Goal: Check status: Check status

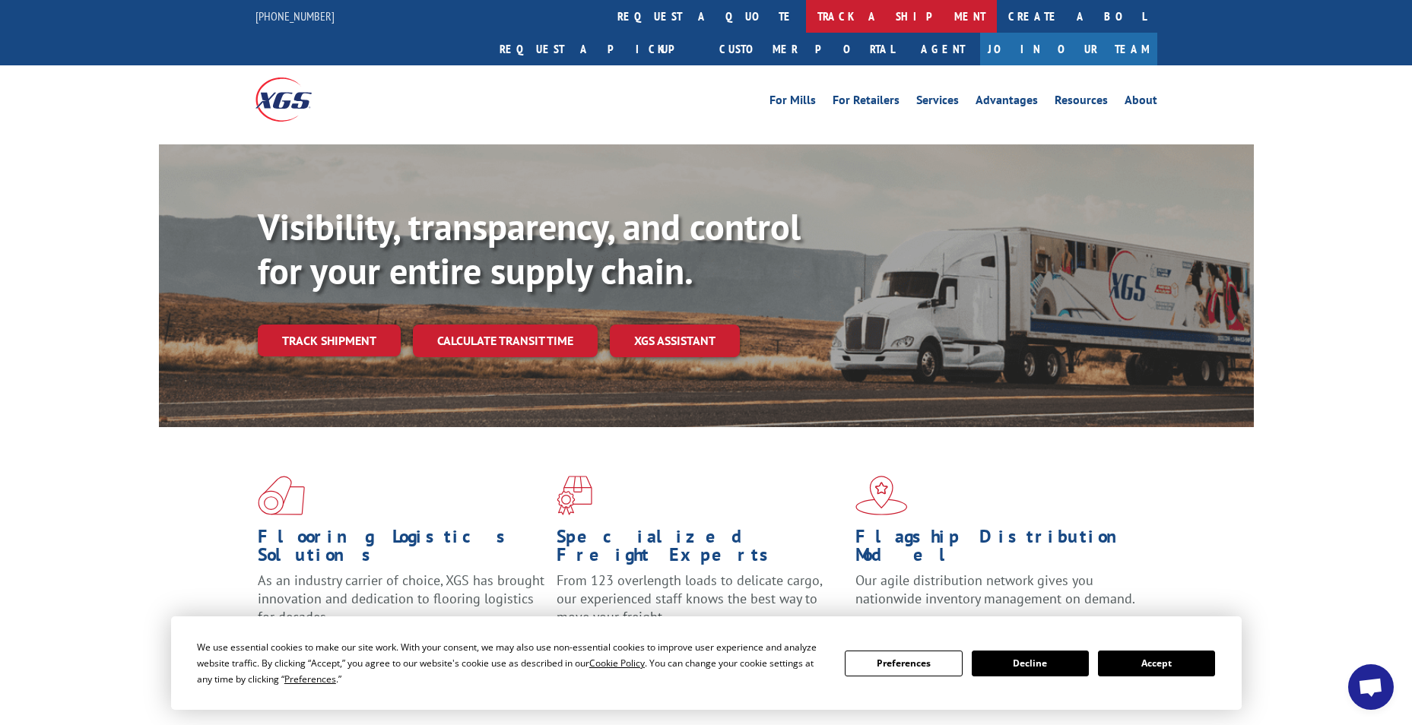
click at [806, 10] on link "track a shipment" at bounding box center [901, 16] width 191 height 33
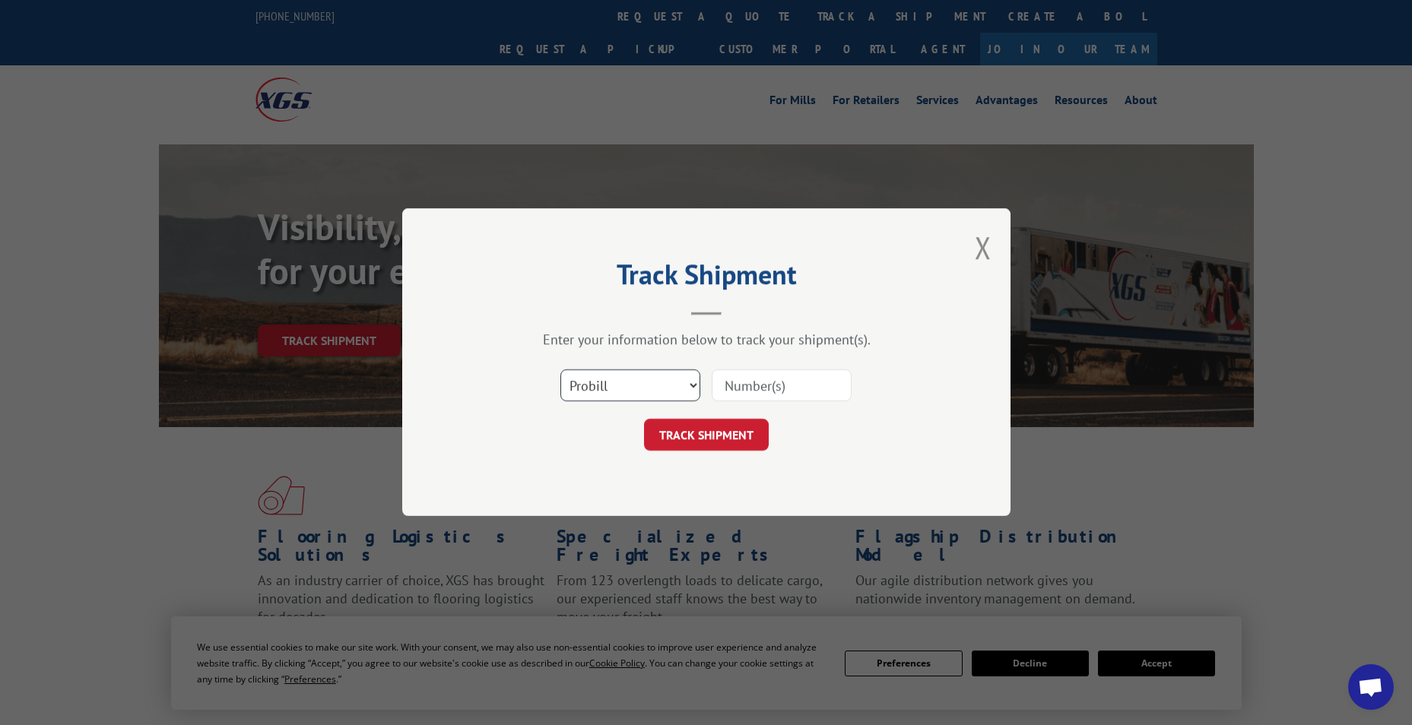
click at [622, 387] on select "Select category... Probill BOL PO" at bounding box center [630, 386] width 140 height 32
select select "bol"
click at [560, 370] on select "Select category... Probill BOL PO" at bounding box center [630, 386] width 140 height 32
paste input "6013591"
type input "6013591"
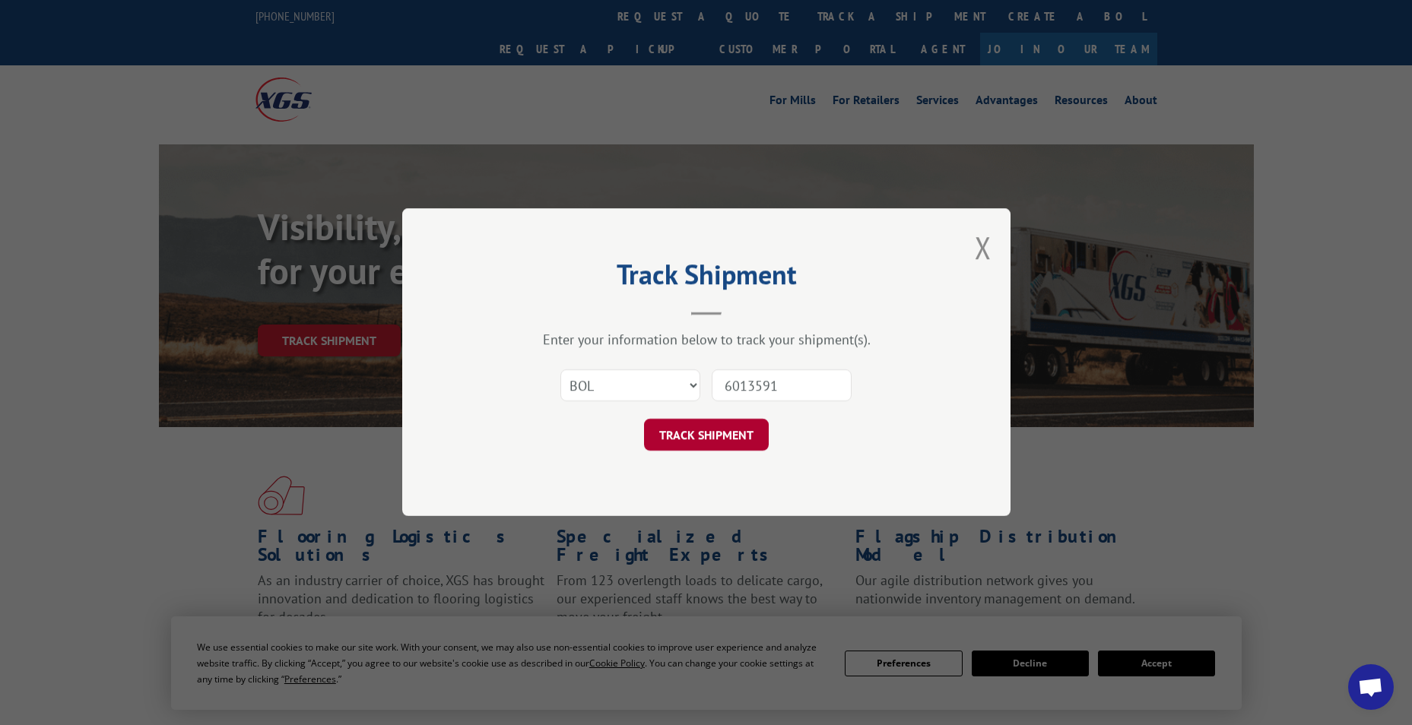
click at [699, 435] on button "TRACK SHIPMENT" at bounding box center [706, 436] width 125 height 32
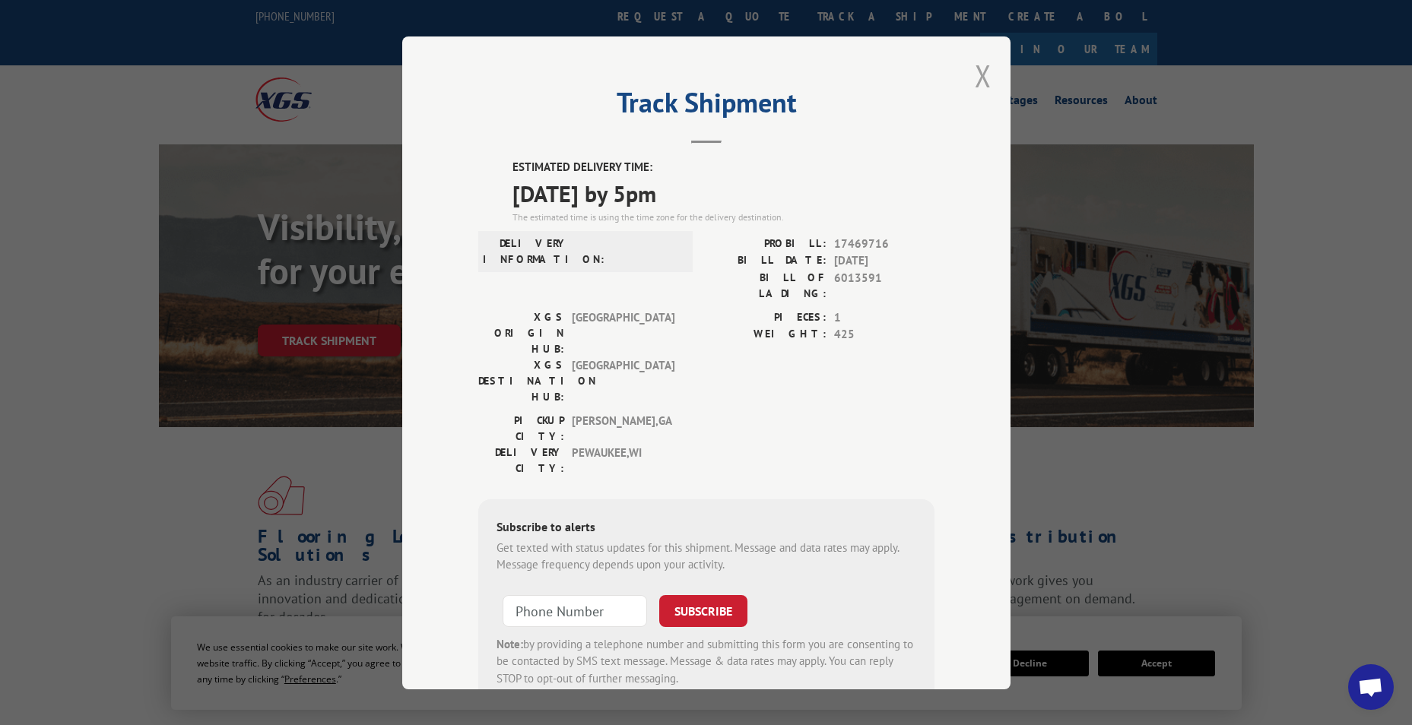
click at [978, 76] on button "Close modal" at bounding box center [983, 76] width 17 height 40
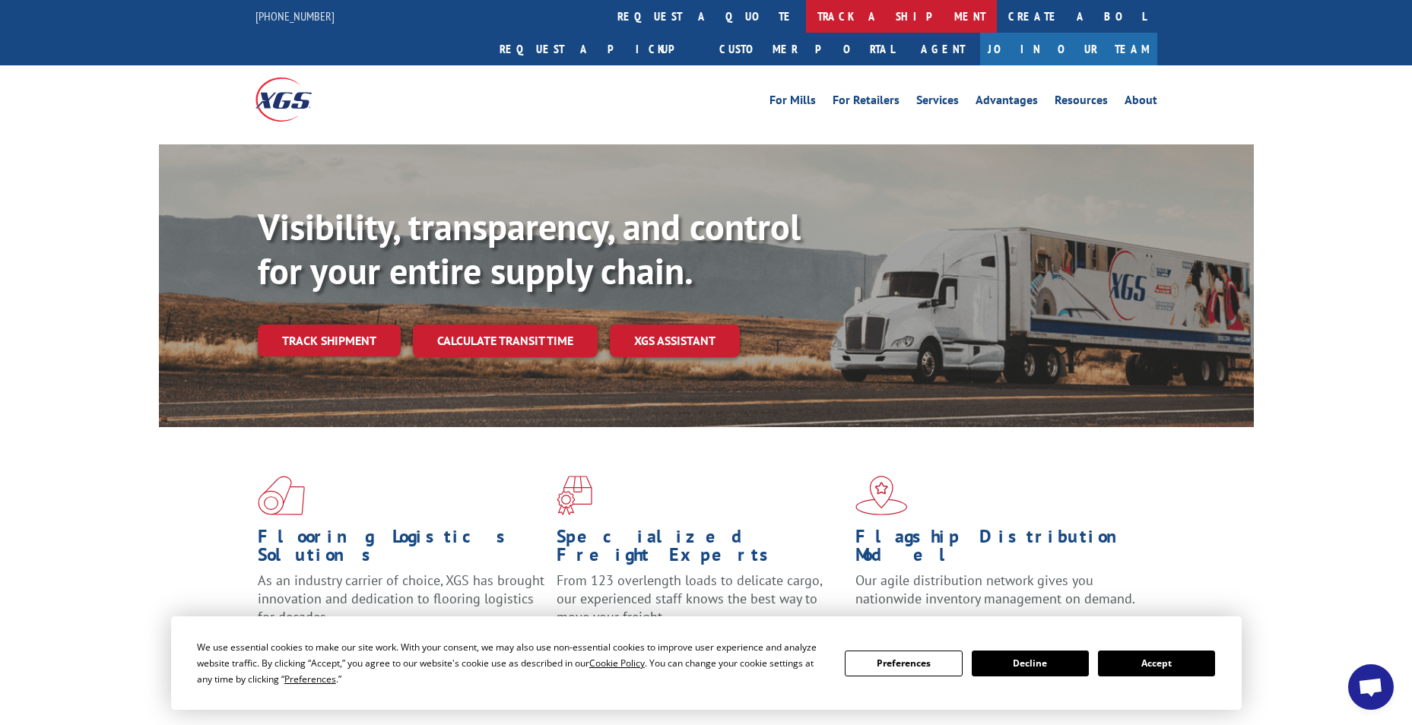
click at [806, 15] on link "track a shipment" at bounding box center [901, 16] width 191 height 33
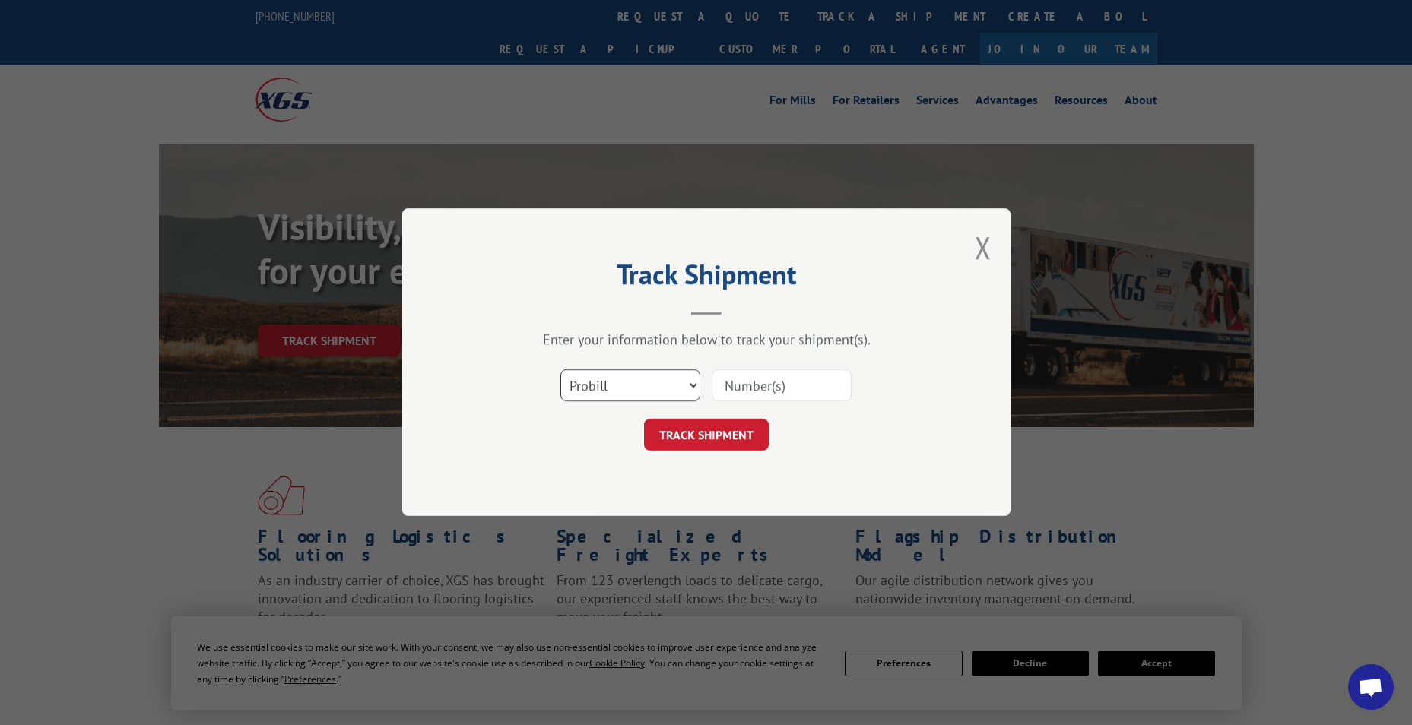
click at [633, 385] on select "Select category... Probill BOL PO" at bounding box center [630, 386] width 140 height 32
select select "bol"
click at [560, 370] on select "Select category... Probill BOL PO" at bounding box center [630, 386] width 140 height 32
click at [744, 392] on input at bounding box center [782, 386] width 140 height 32
paste input "6013350"
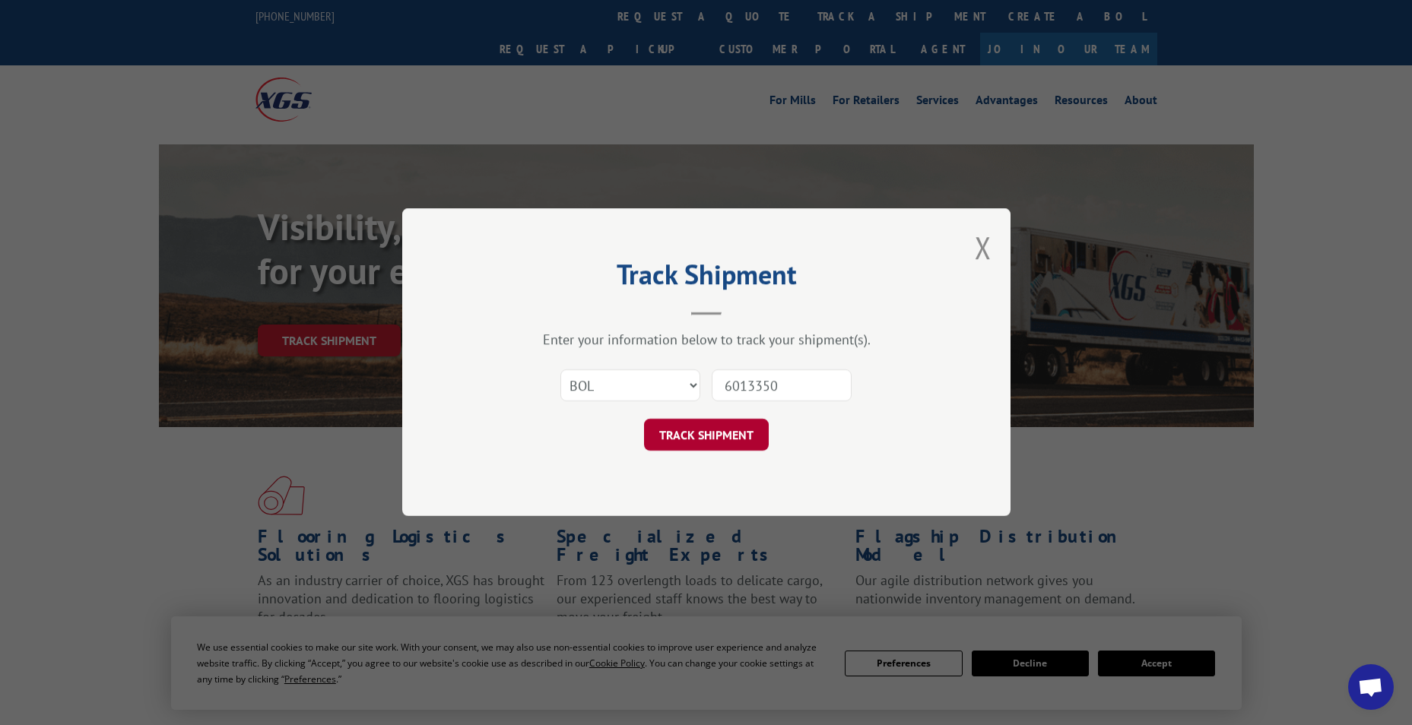
type input "6013350"
click at [731, 430] on button "TRACK SHIPMENT" at bounding box center [706, 436] width 125 height 32
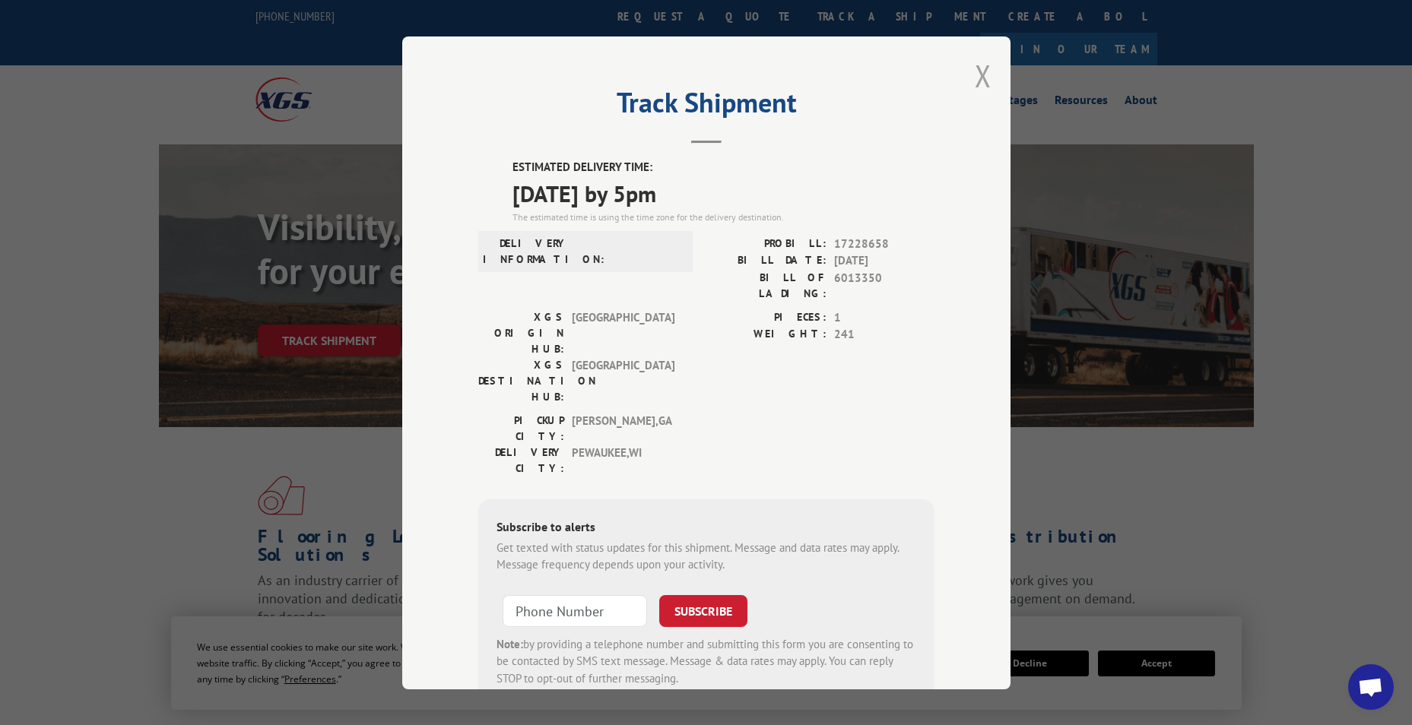
click at [975, 81] on button "Close modal" at bounding box center [983, 76] width 17 height 40
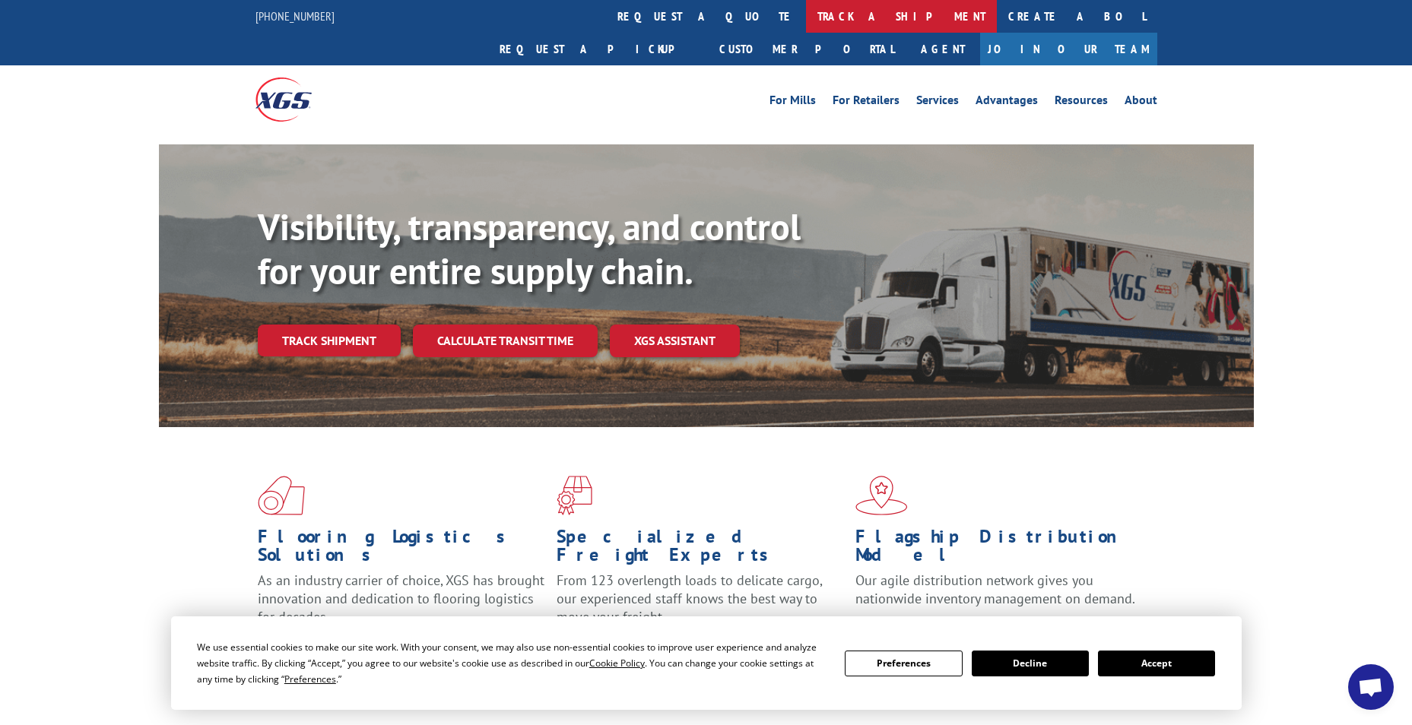
click at [806, 11] on link "track a shipment" at bounding box center [901, 16] width 191 height 33
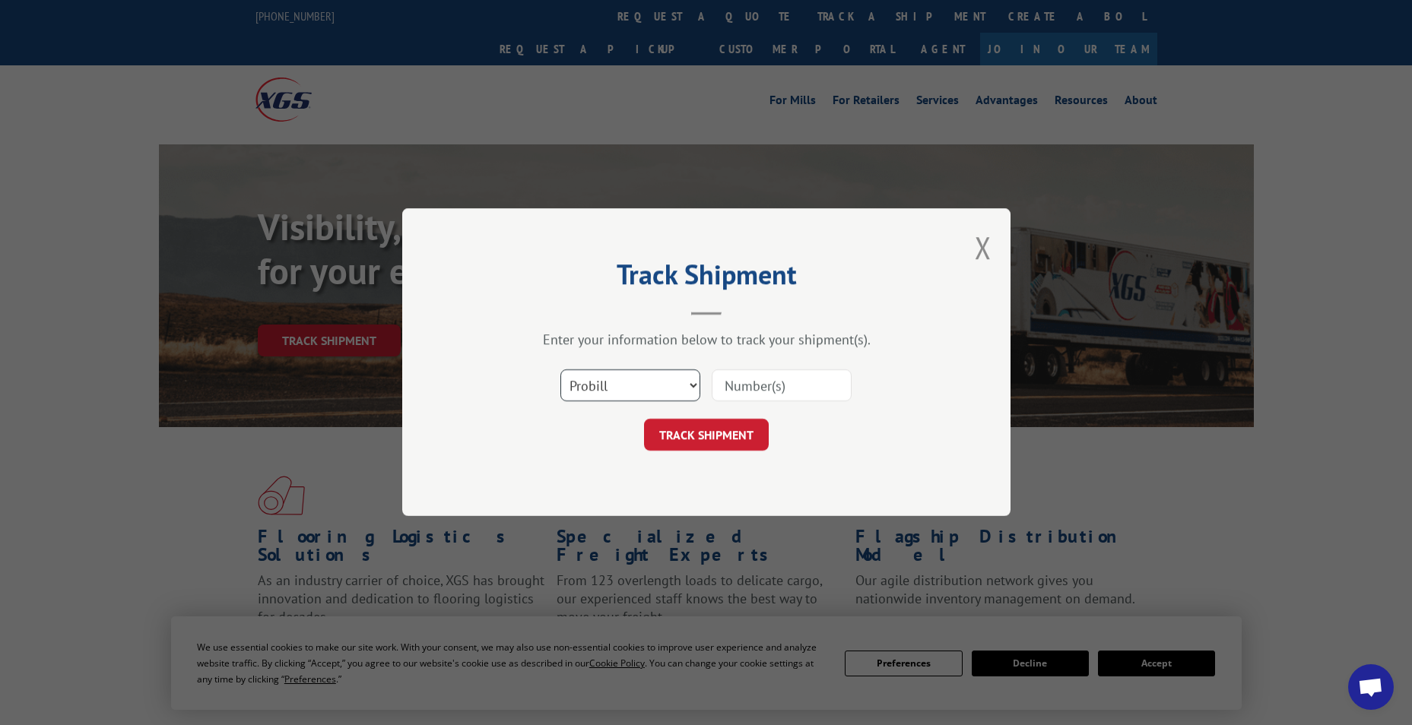
click at [643, 392] on select "Select category... Probill BOL PO" at bounding box center [630, 386] width 140 height 32
select select "bol"
click at [560, 370] on select "Select category... Probill BOL PO" at bounding box center [630, 386] width 140 height 32
paste input "6006751"
type input "6006751"
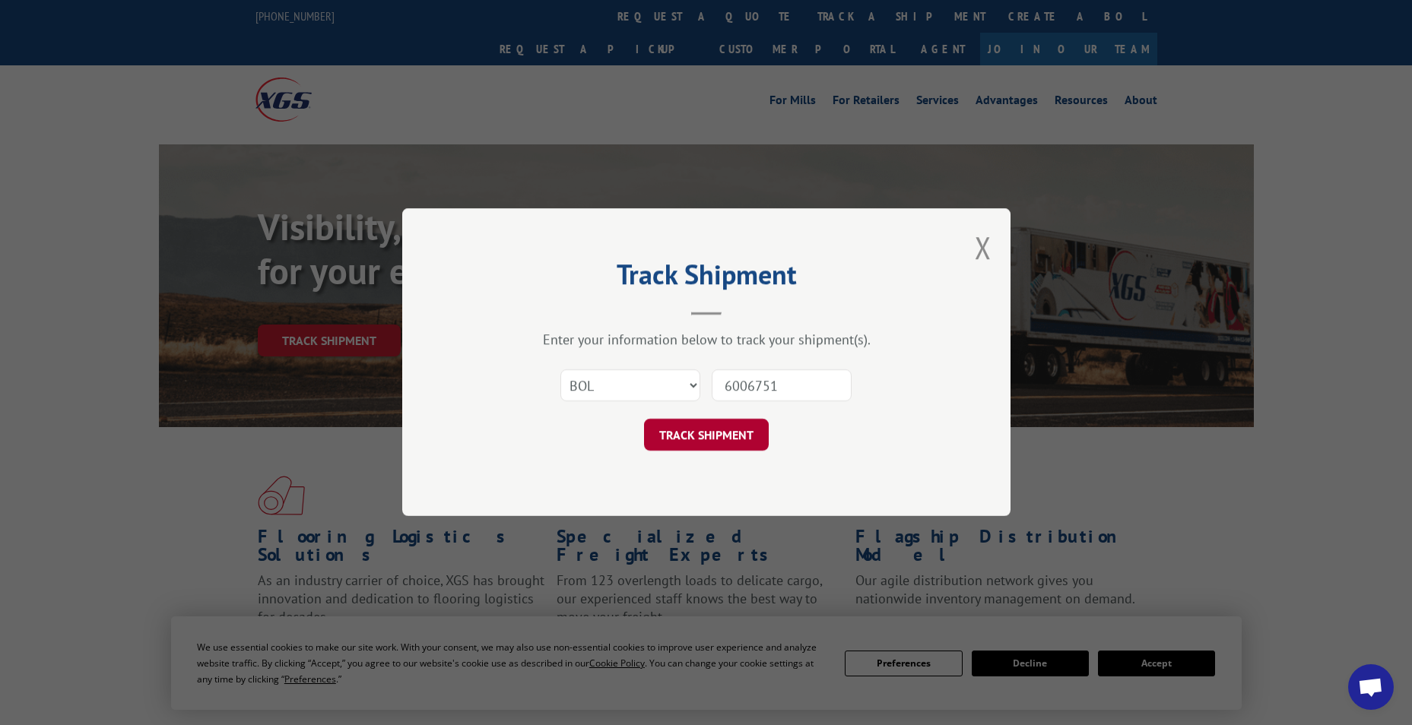
click at [699, 433] on button "TRACK SHIPMENT" at bounding box center [706, 436] width 125 height 32
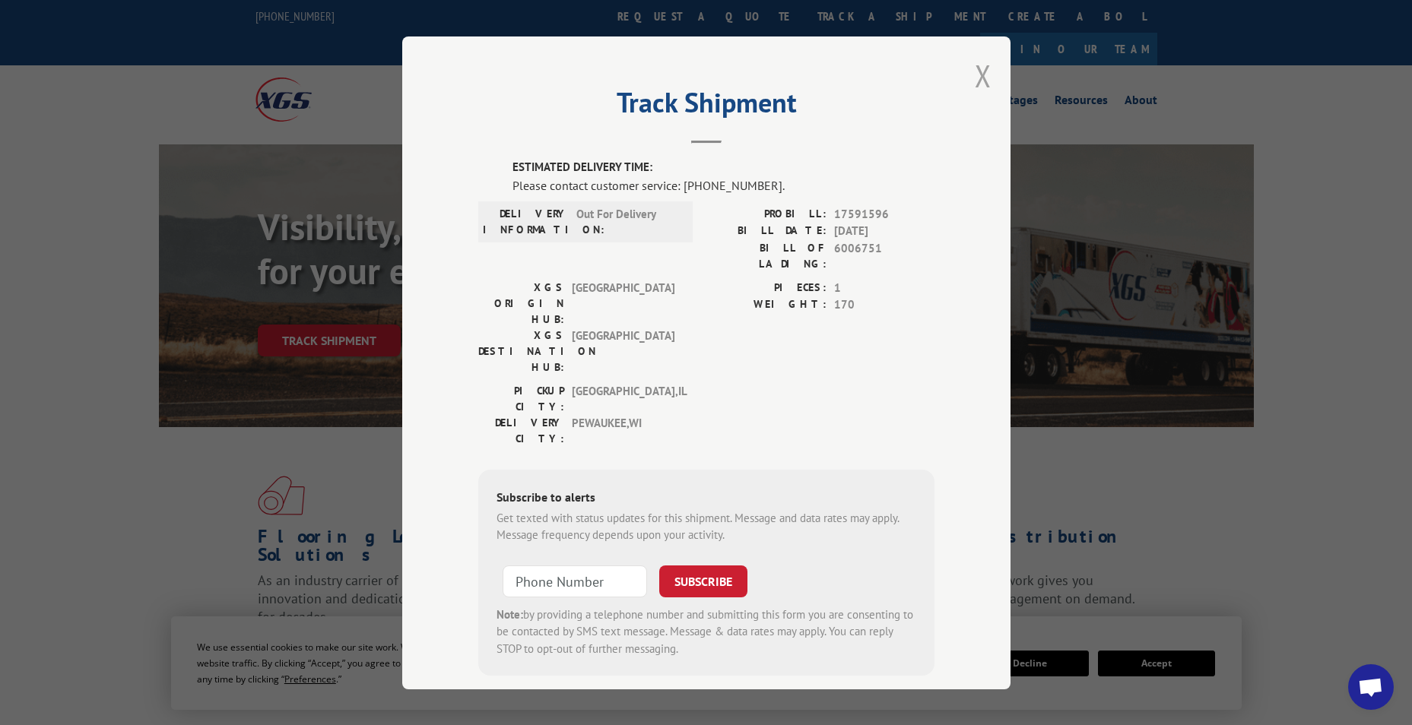
click at [979, 79] on button "Close modal" at bounding box center [983, 76] width 17 height 40
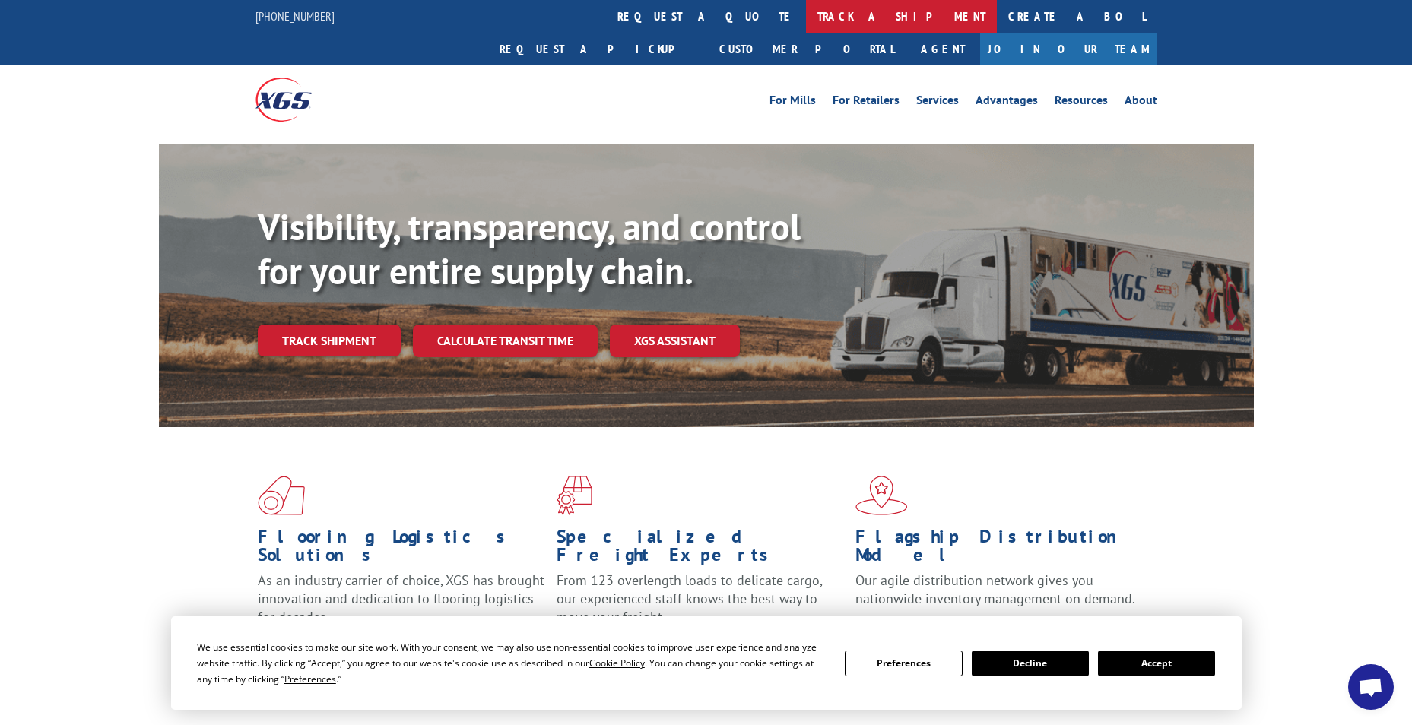
click at [806, 11] on link "track a shipment" at bounding box center [901, 16] width 191 height 33
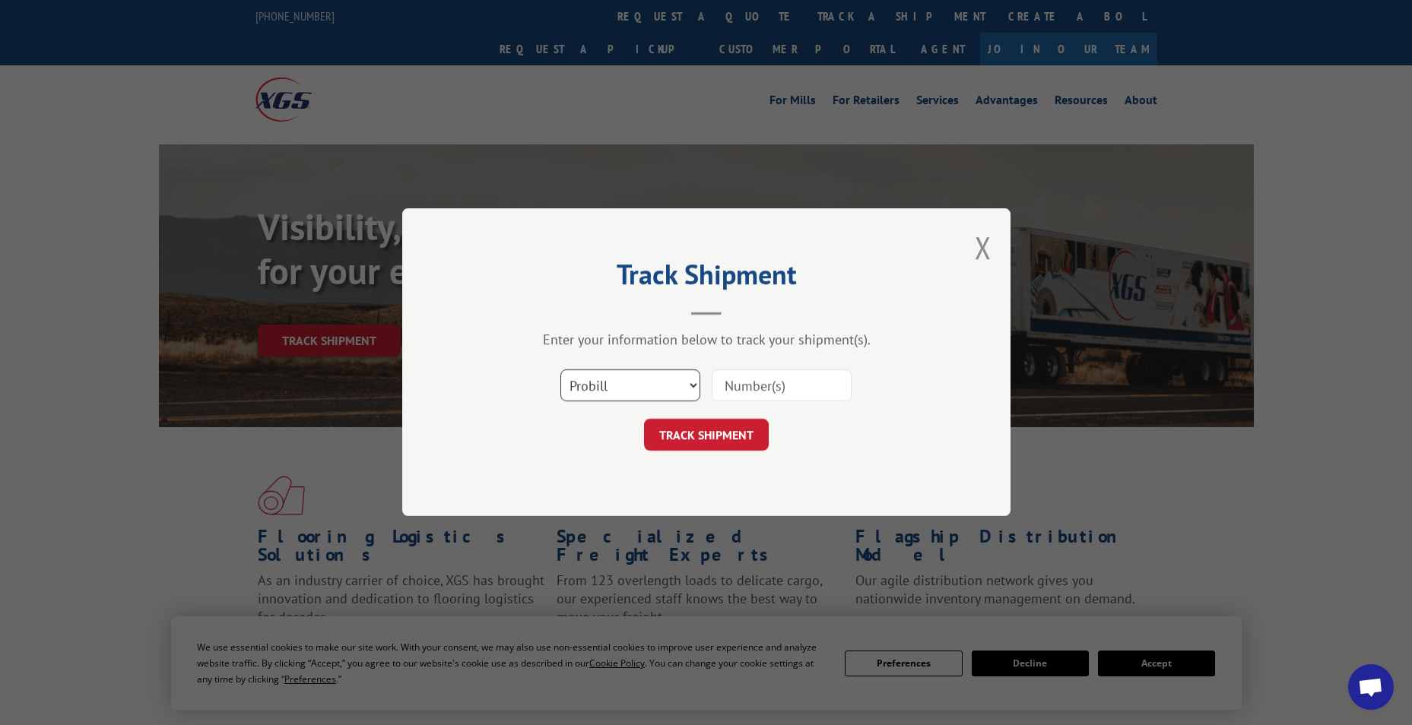
click at [612, 376] on select "Select category... Probill BOL PO" at bounding box center [630, 386] width 140 height 32
click at [732, 432] on button "TRACK SHIPMENT" at bounding box center [706, 436] width 125 height 32
click at [985, 244] on button "Close modal" at bounding box center [983, 247] width 17 height 40
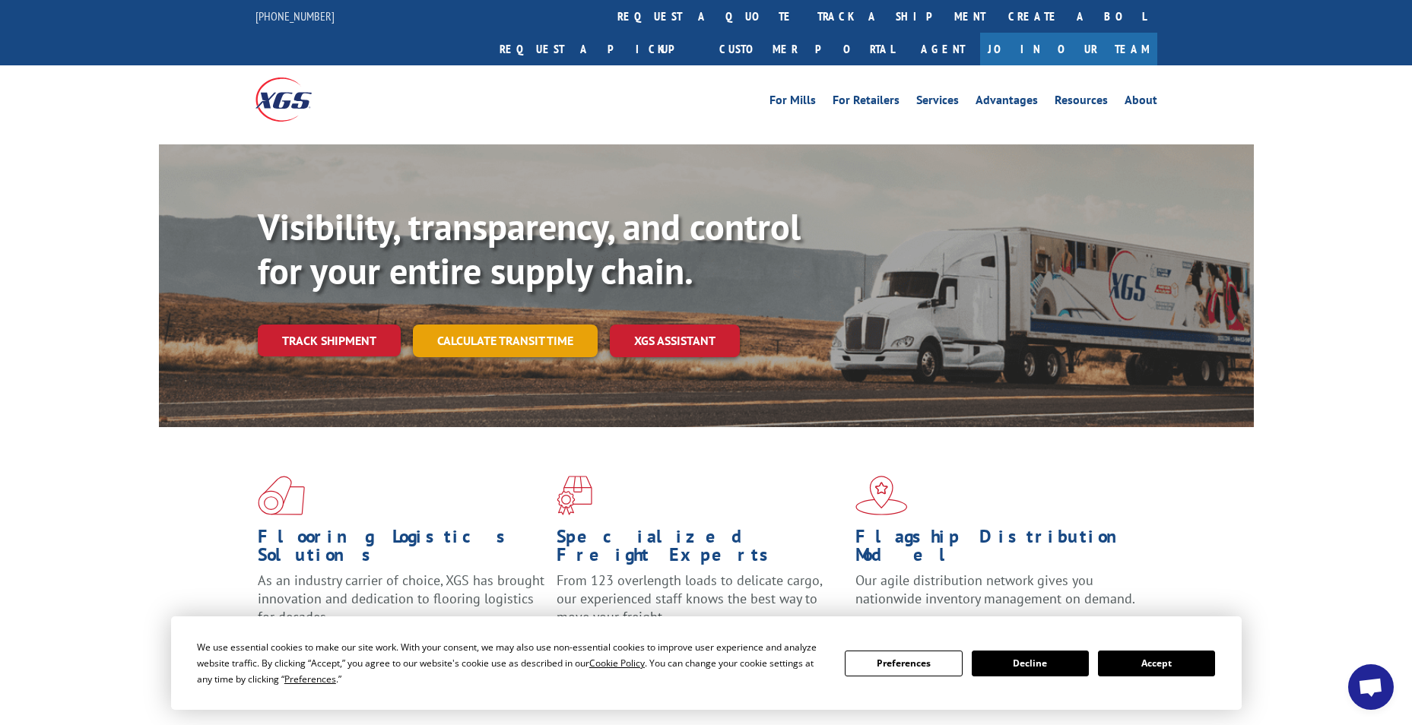
click at [503, 325] on link "Calculate transit time" at bounding box center [505, 341] width 185 height 33
